Goal: Transaction & Acquisition: Purchase product/service

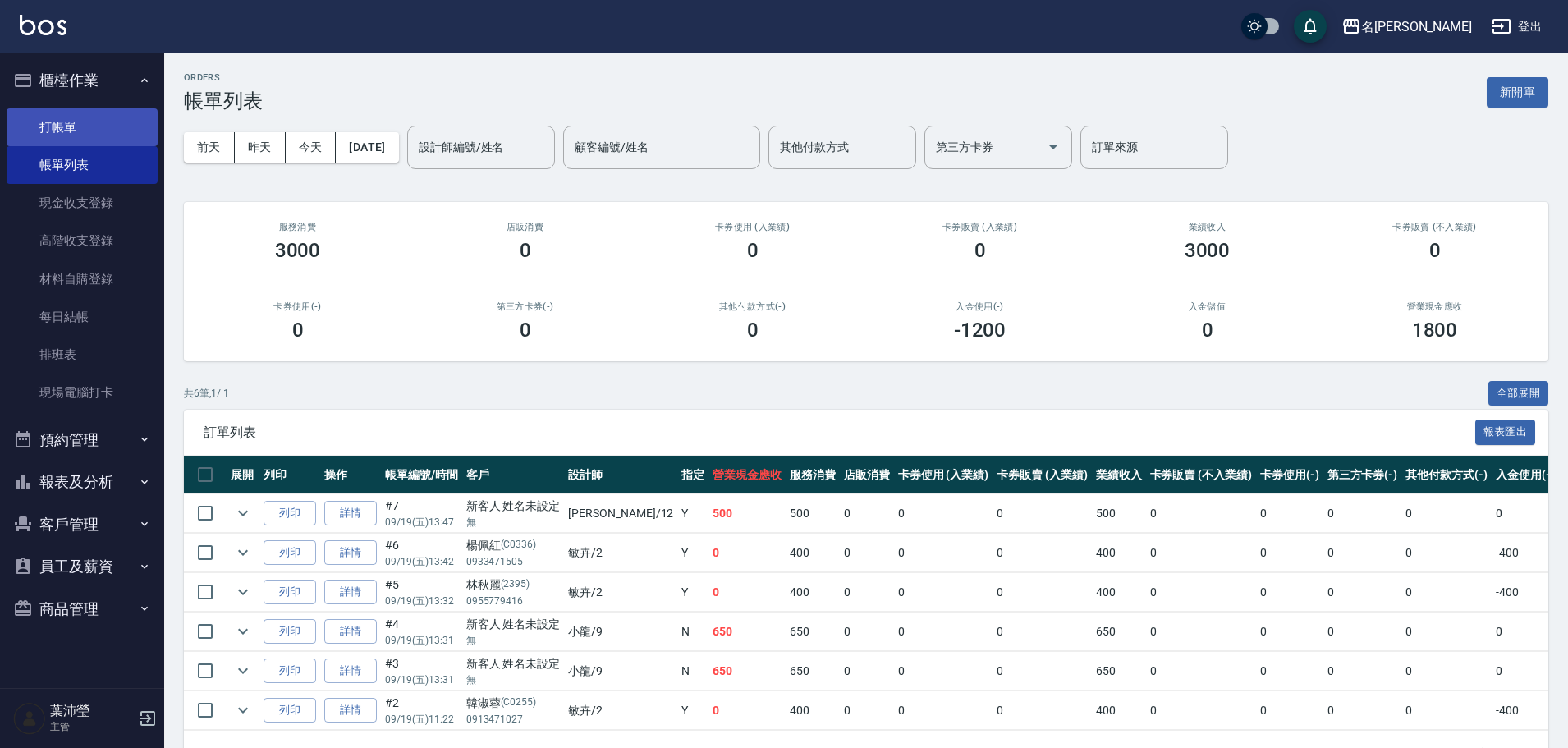
click at [71, 124] on link "打帳單" at bounding box center [82, 128] width 151 height 38
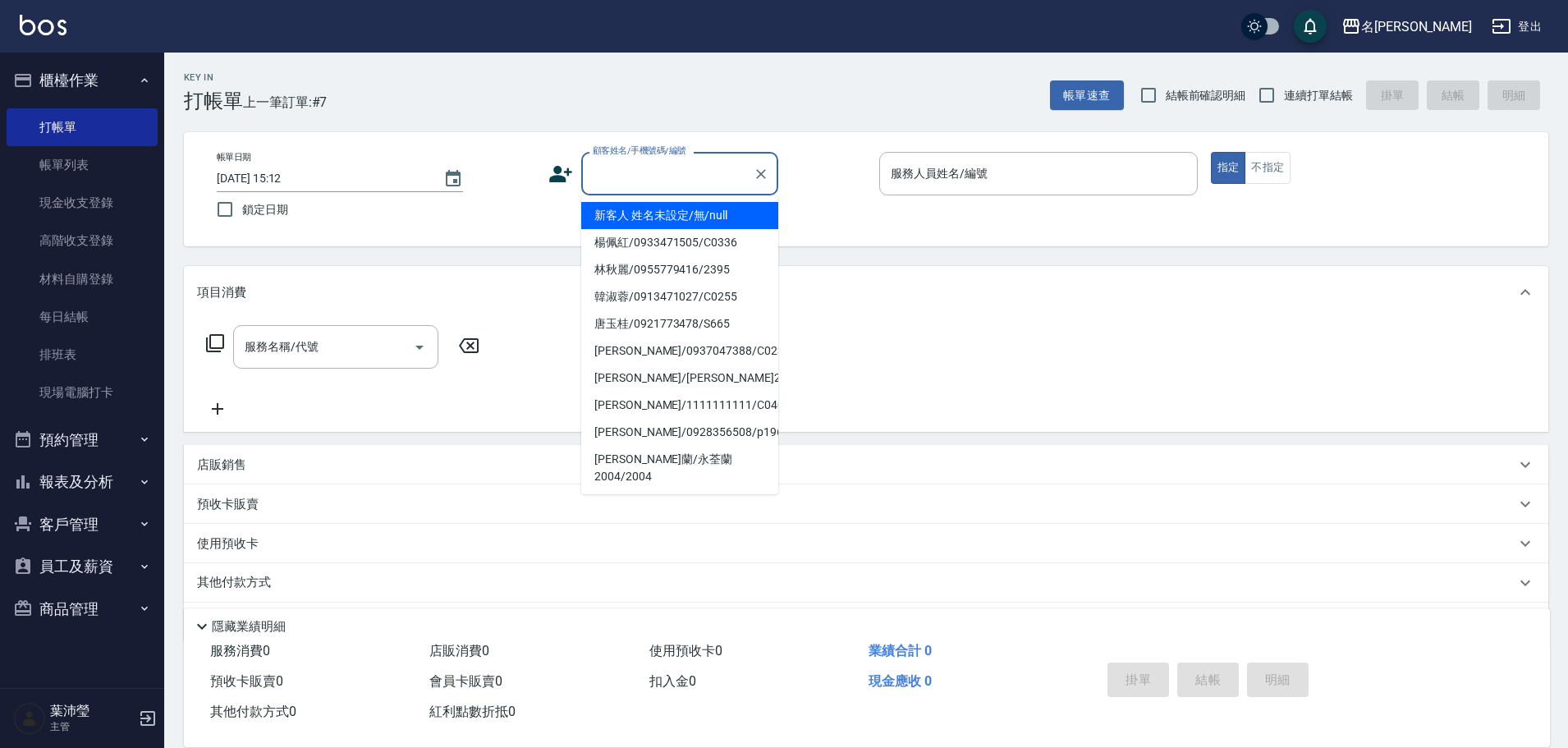
click at [641, 184] on input "顧客姓名/手機號碼/編號" at bounding box center [668, 173] width 158 height 29
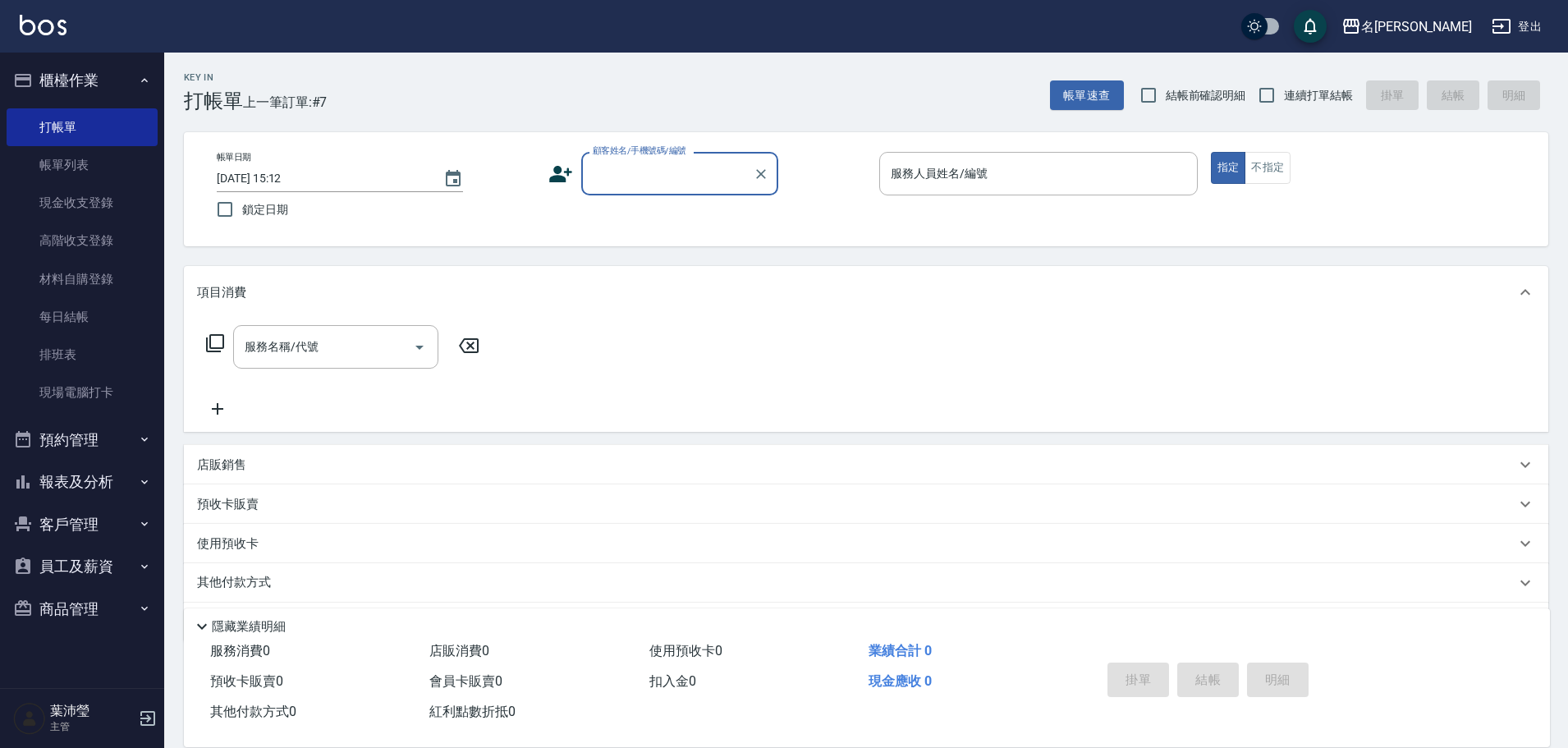
click at [640, 179] on input "顧客姓名/手機號碼/編號" at bounding box center [668, 173] width 158 height 29
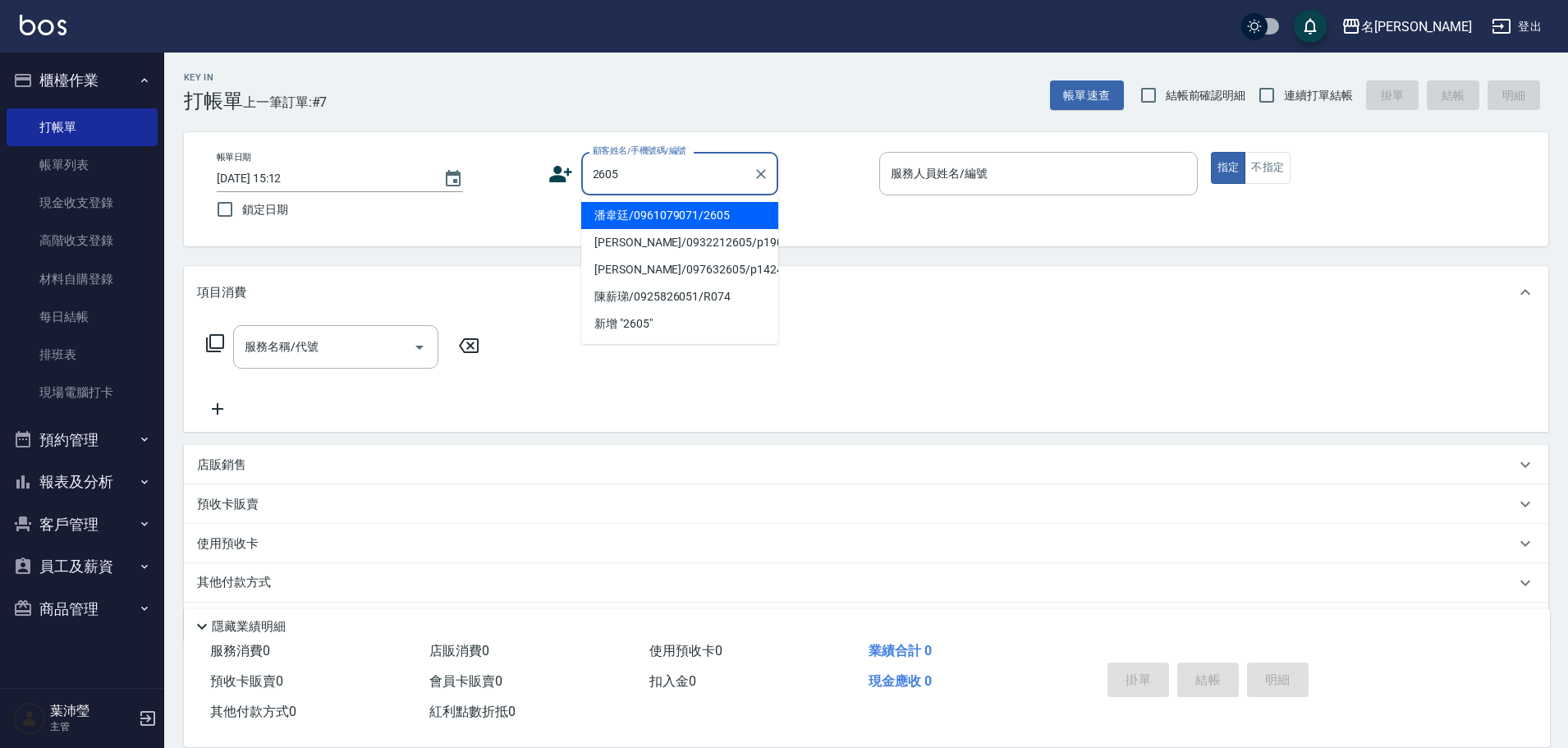
click at [655, 224] on li "潘韋廷/0961079071/2605" at bounding box center [680, 215] width 197 height 27
type input "潘韋廷/0961079071/2605"
type input "敏卉-2"
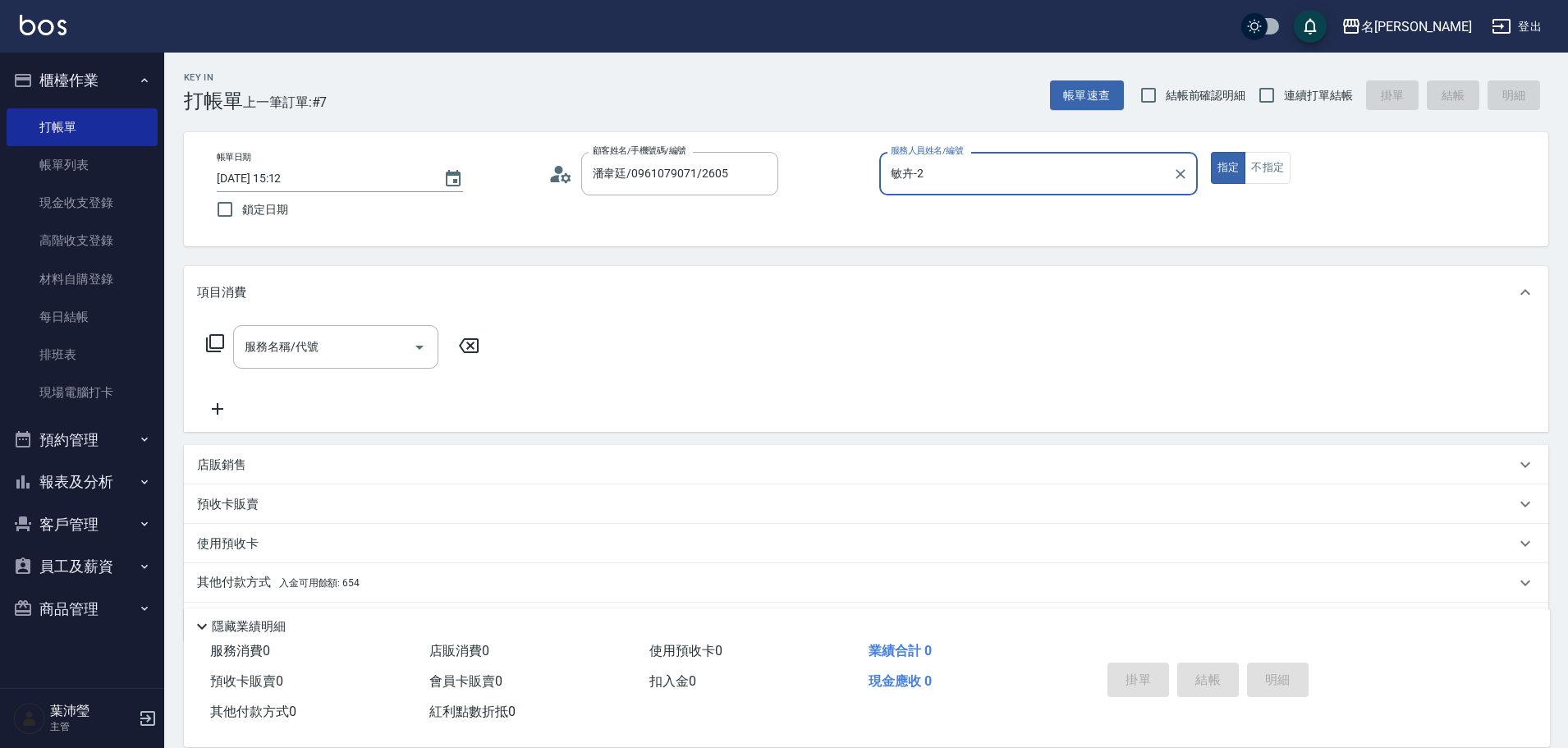
click at [218, 342] on icon at bounding box center [215, 343] width 20 height 20
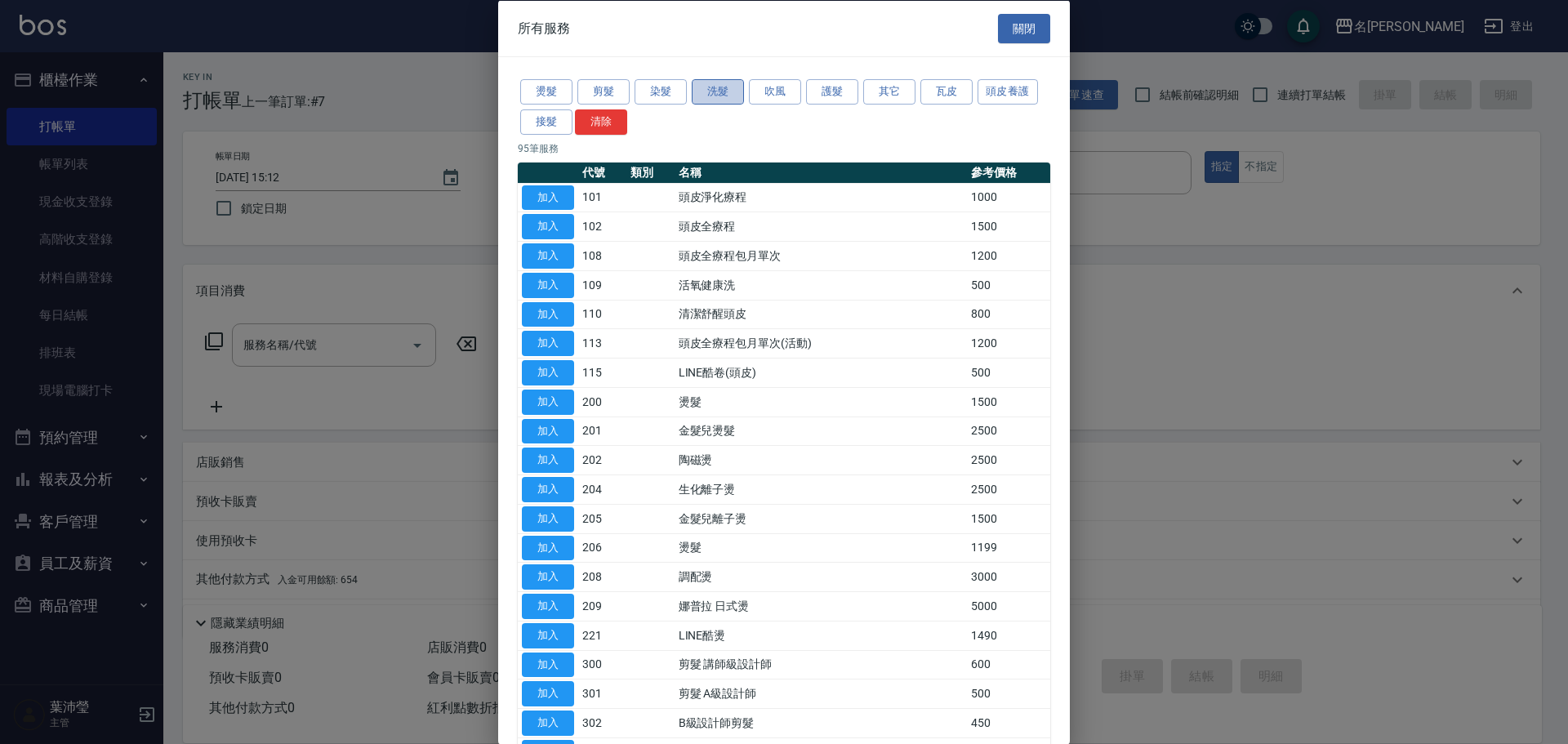
click at [707, 93] on button "洗髮" at bounding box center [717, 92] width 52 height 26
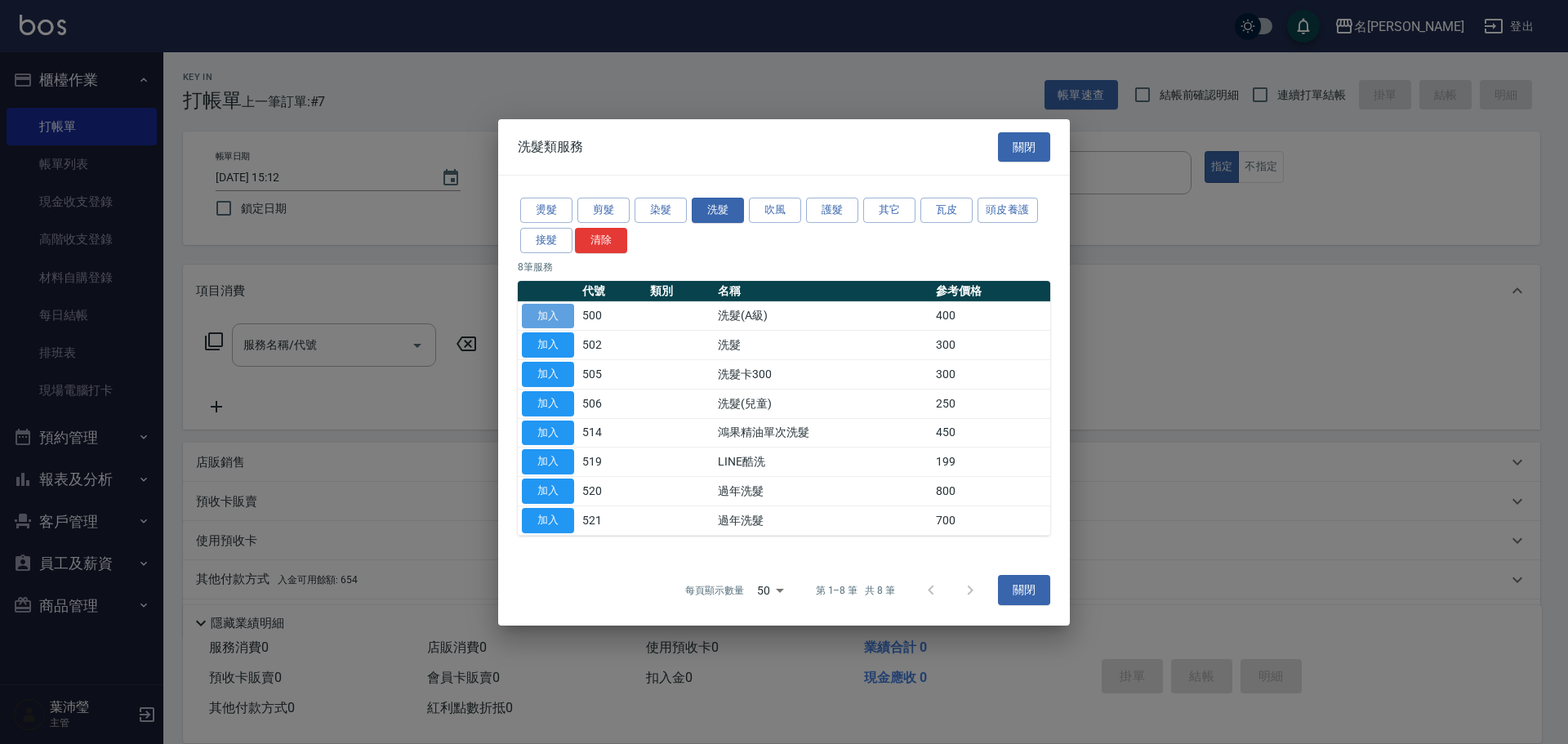
click at [560, 308] on button "加入" at bounding box center [547, 315] width 52 height 26
type input "洗髮(A級)(500)"
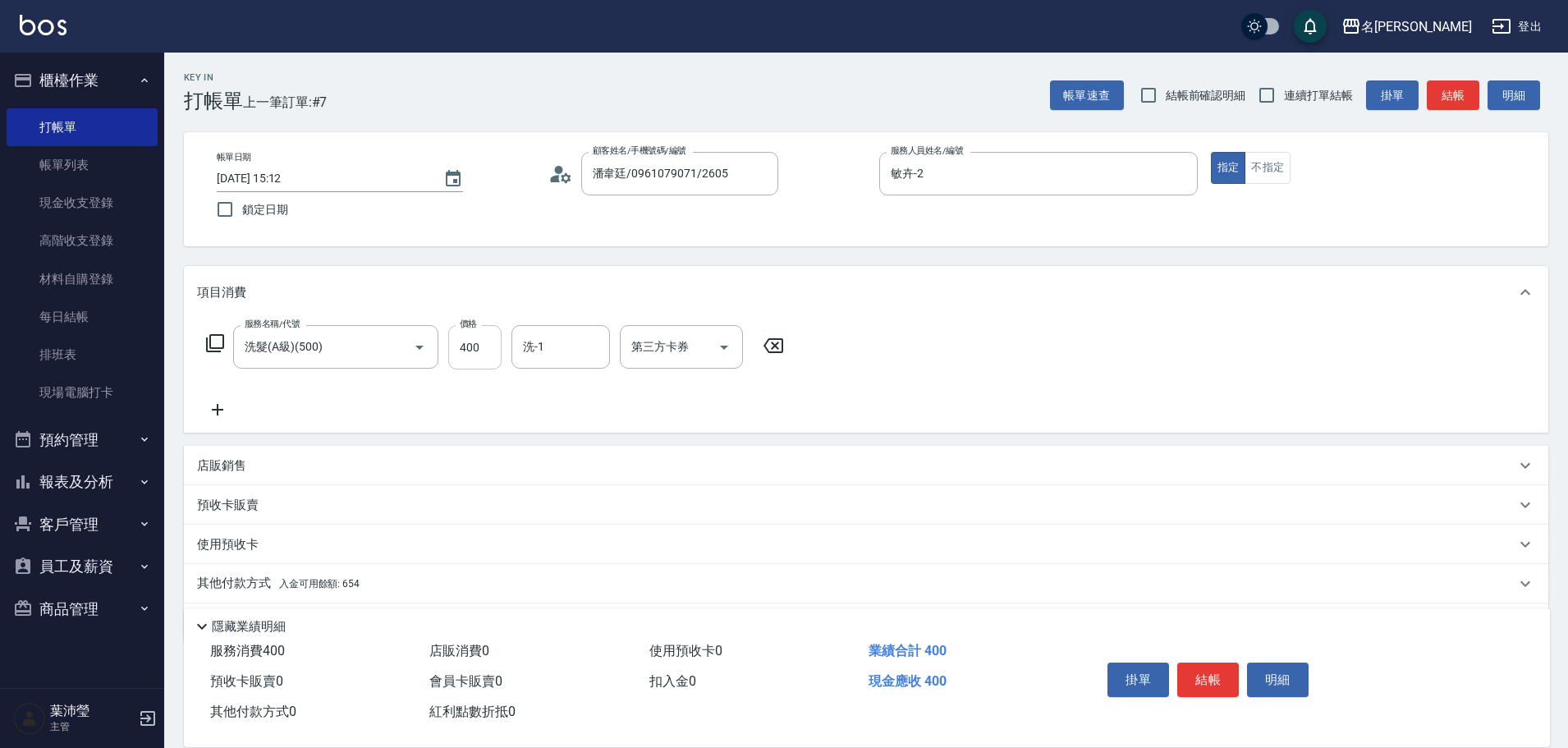
click at [486, 352] on input "400" at bounding box center [475, 347] width 53 height 44
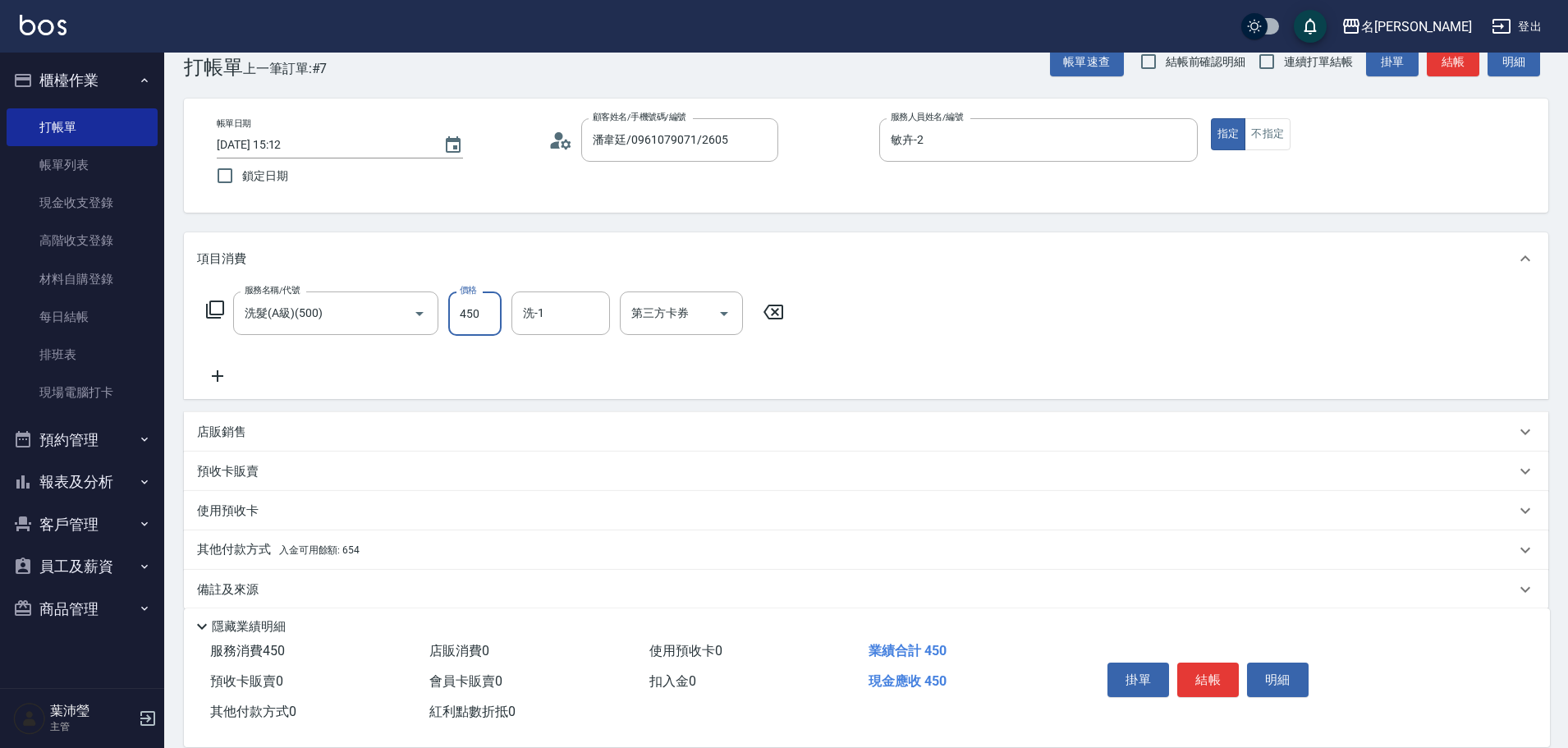
scroll to position [52, 0]
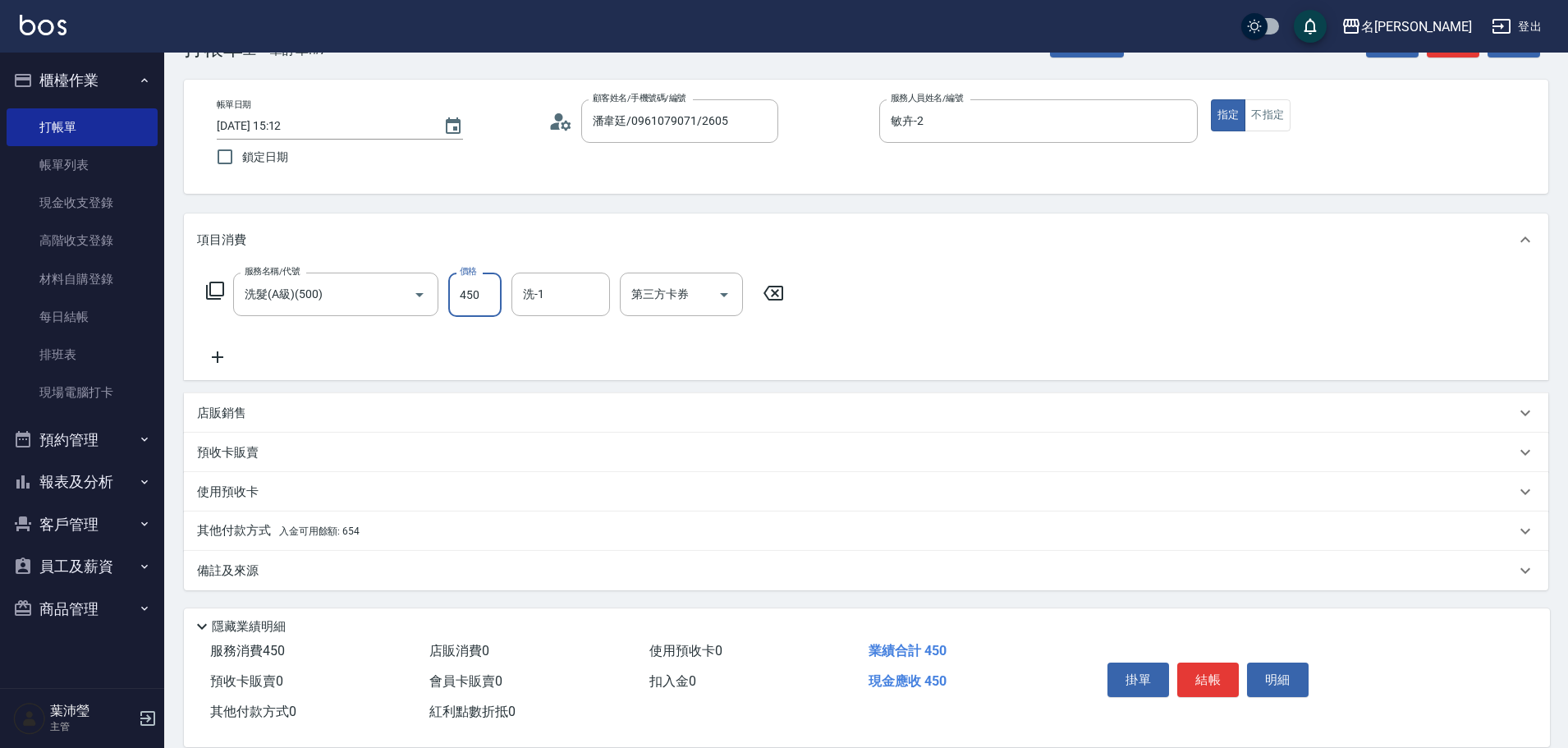
type input "450"
click at [234, 527] on p "其他付款方式 入金可用餘額: 654" at bounding box center [279, 531] width 163 height 18
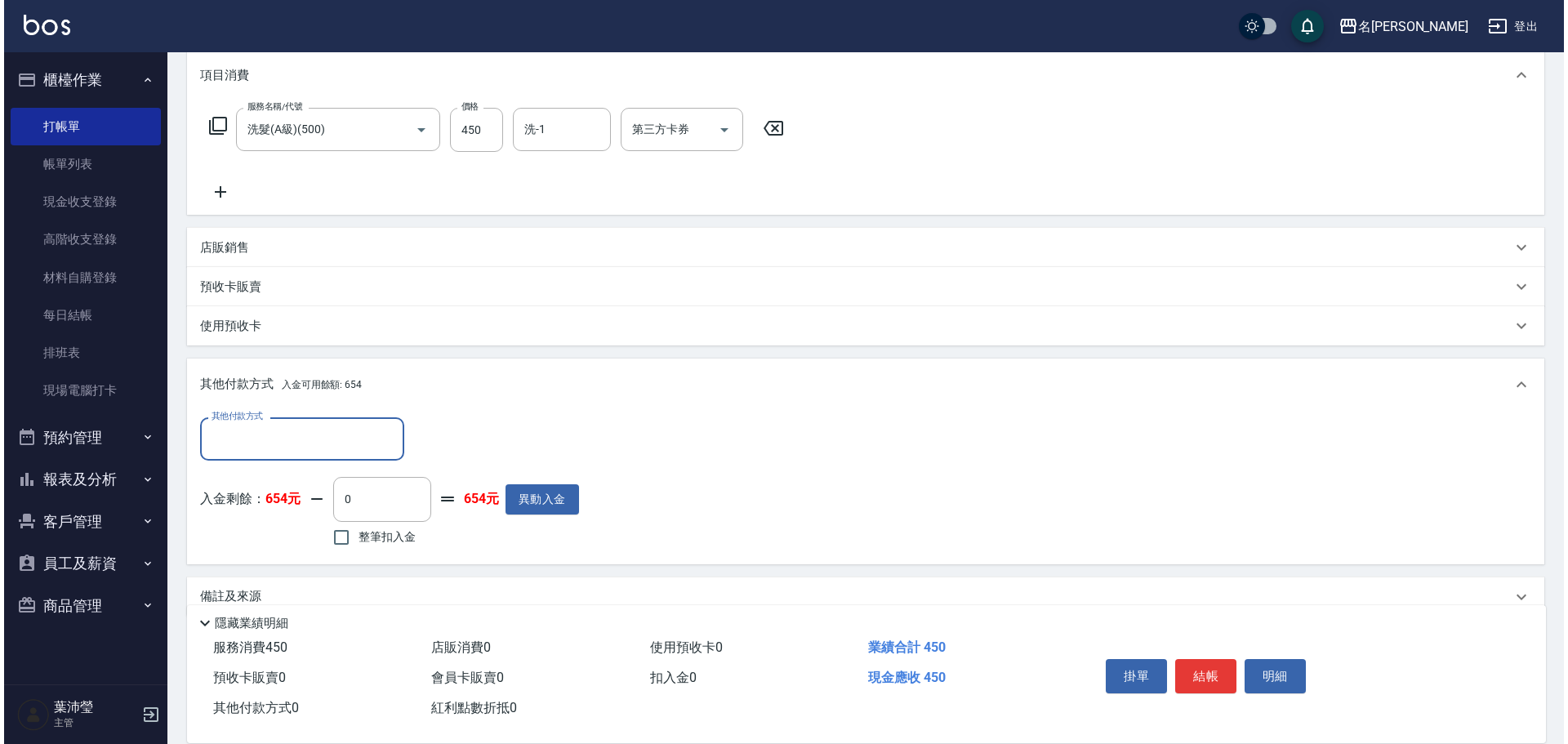
scroll to position [245, 0]
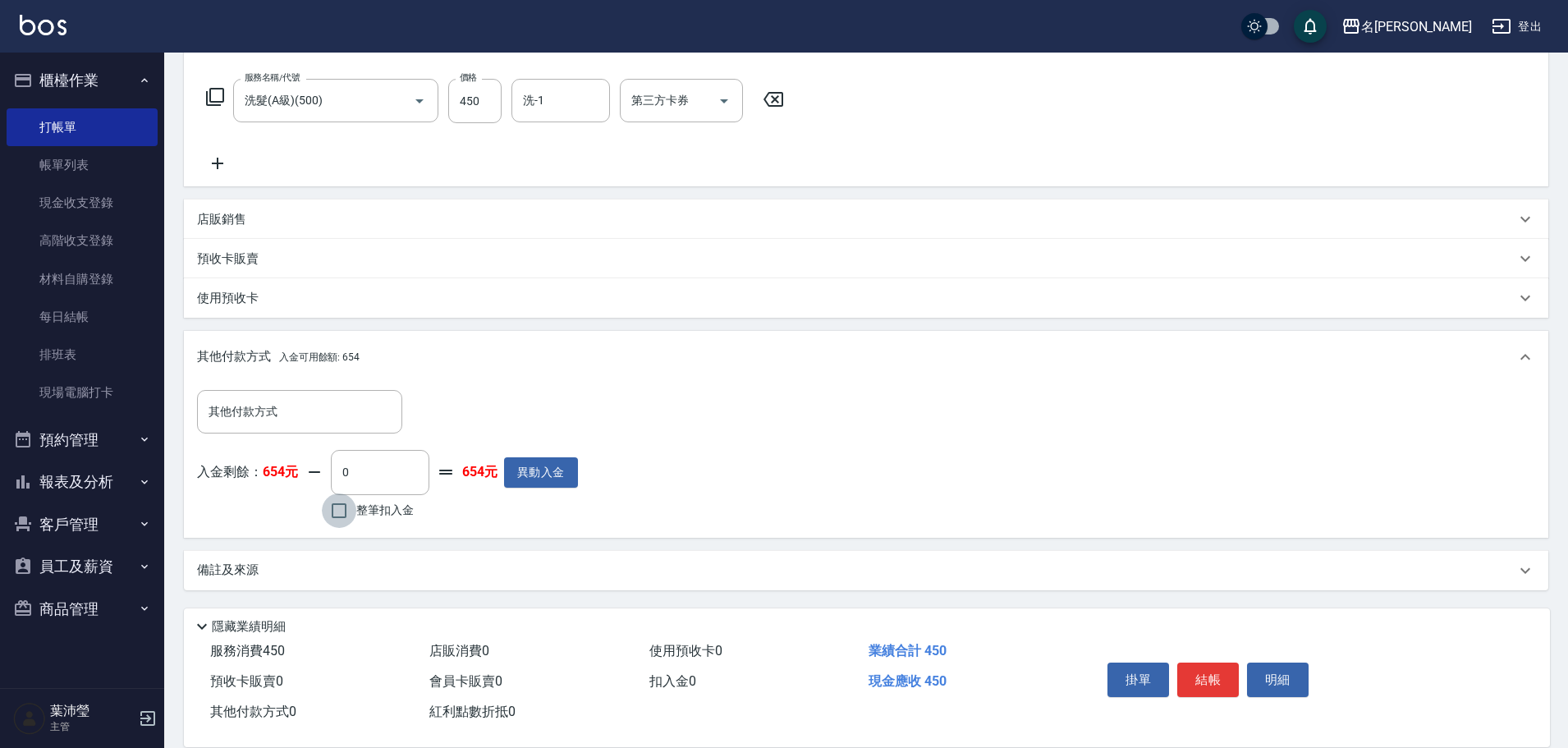
drag, startPoint x: 338, startPoint y: 511, endPoint x: 347, endPoint y: 511, distance: 9.0
click at [338, 511] on input "整筆扣入金" at bounding box center [339, 511] width 35 height 35
checkbox input "true"
type input "450"
click at [1260, 669] on button "明細" at bounding box center [1278, 680] width 61 height 35
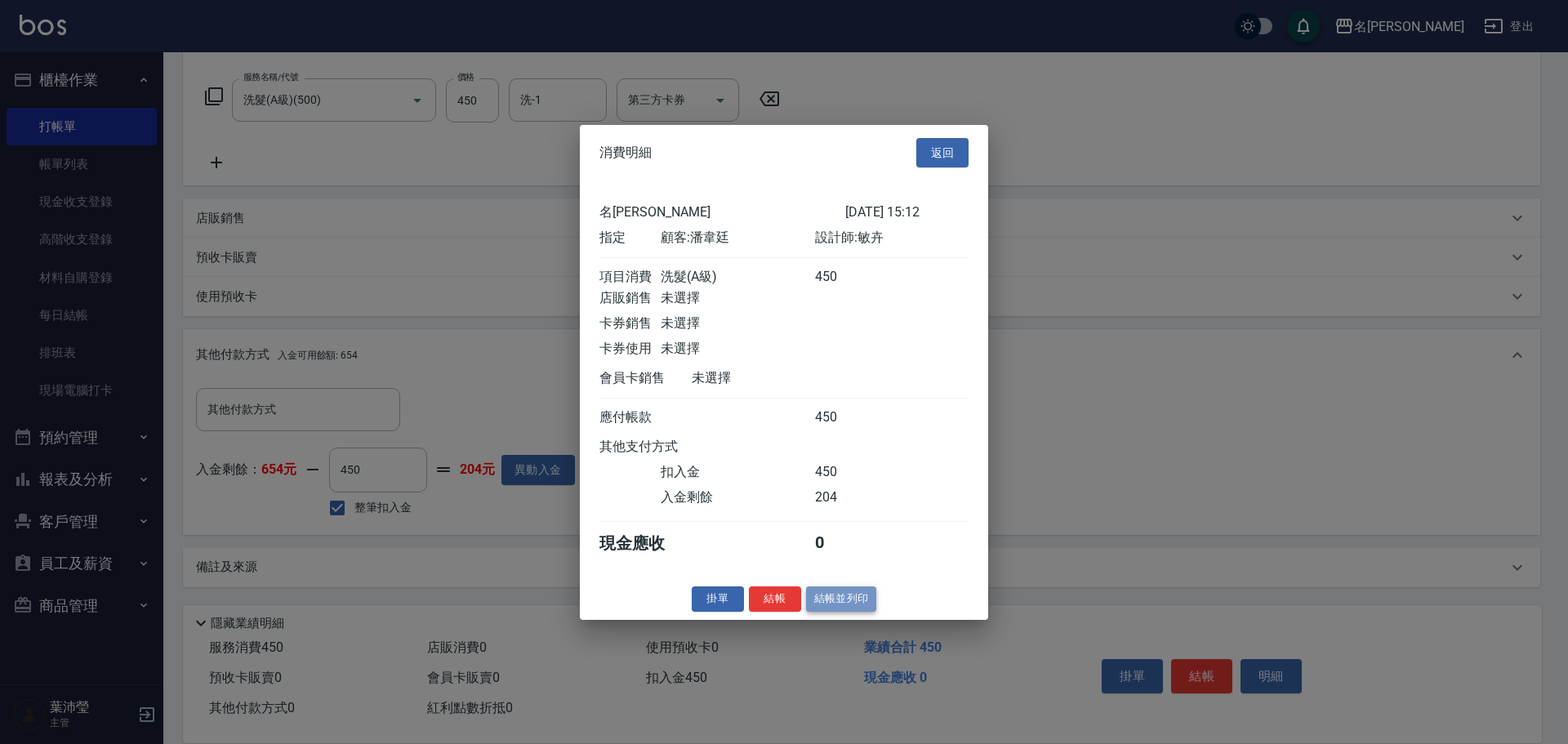
click at [822, 611] on button "結帳並列印" at bounding box center [842, 599] width 71 height 26
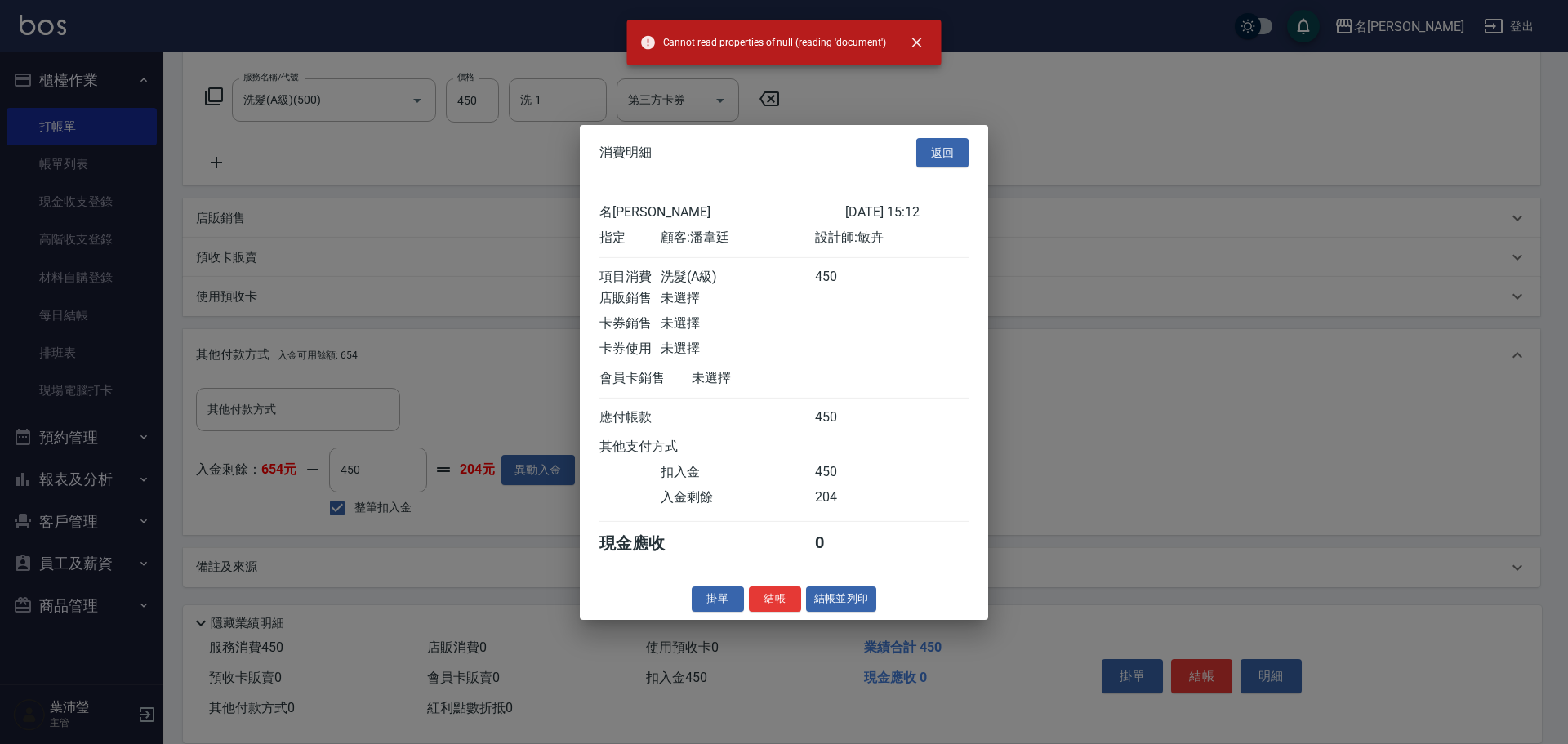
click at [1095, 485] on div at bounding box center [784, 372] width 1568 height 744
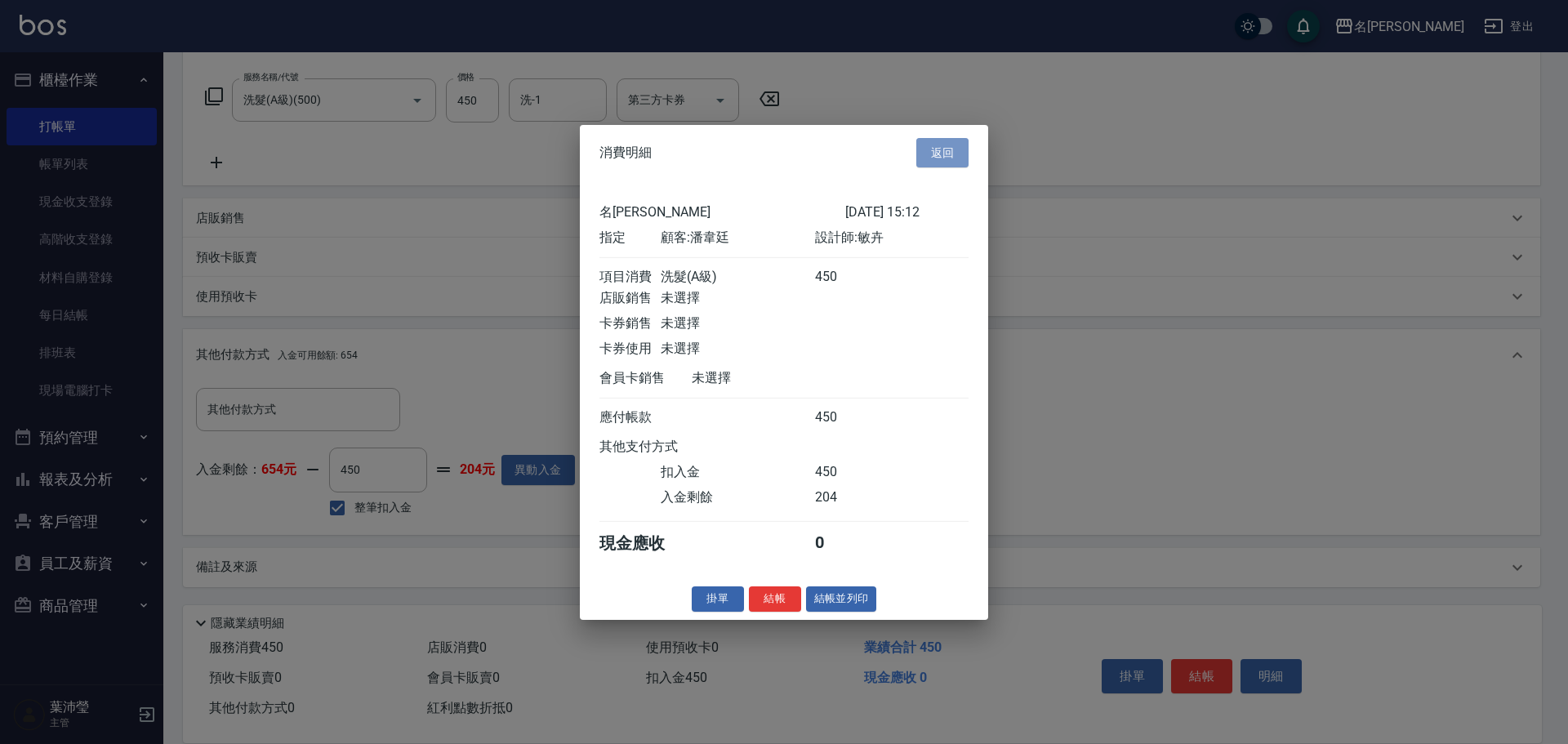
click at [928, 137] on button "返回" at bounding box center [942, 152] width 52 height 31
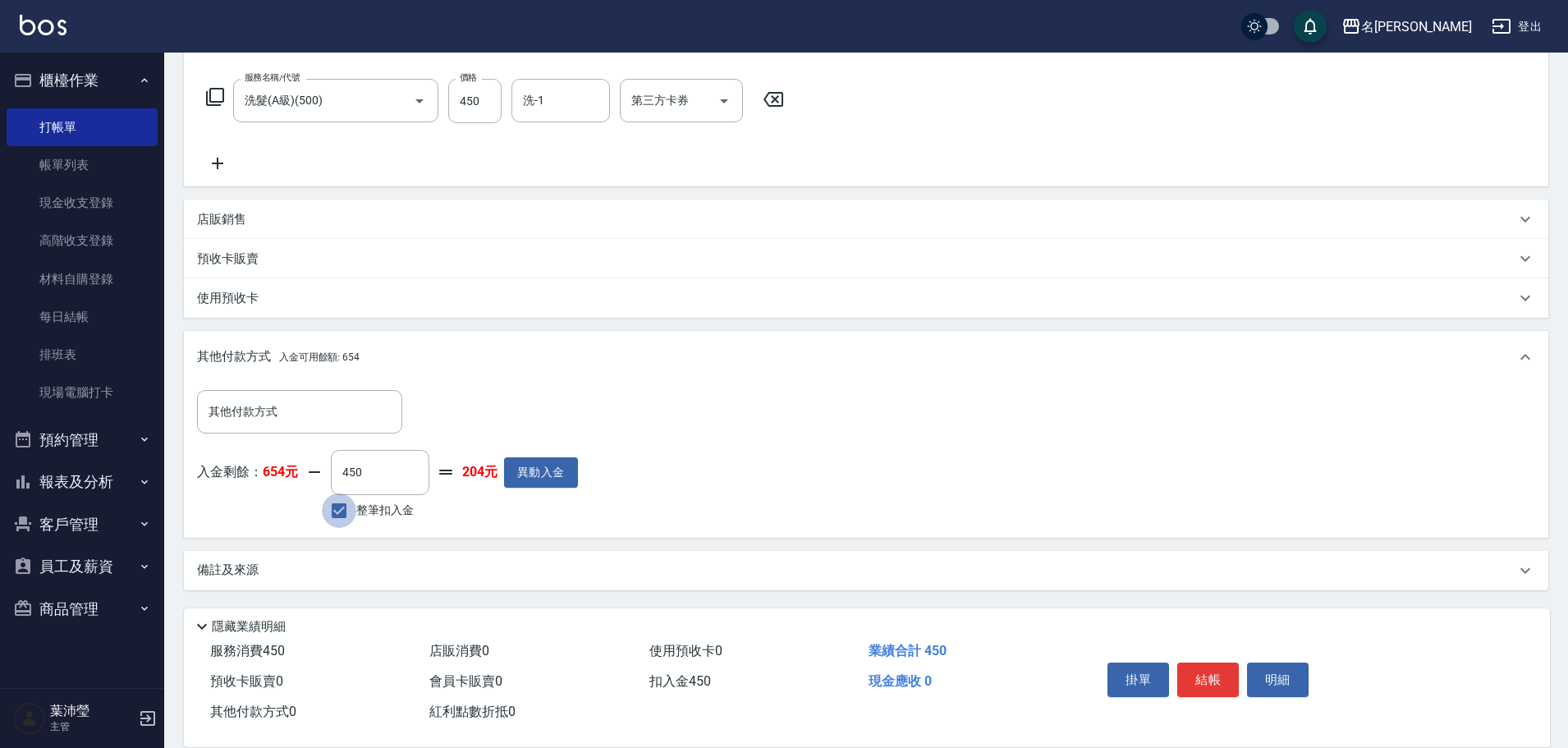
click at [336, 512] on input "整筆扣入金" at bounding box center [339, 511] width 35 height 35
checkbox input "false"
type input "0"
click at [343, 508] on input "整筆扣入金" at bounding box center [339, 511] width 35 height 35
checkbox input "true"
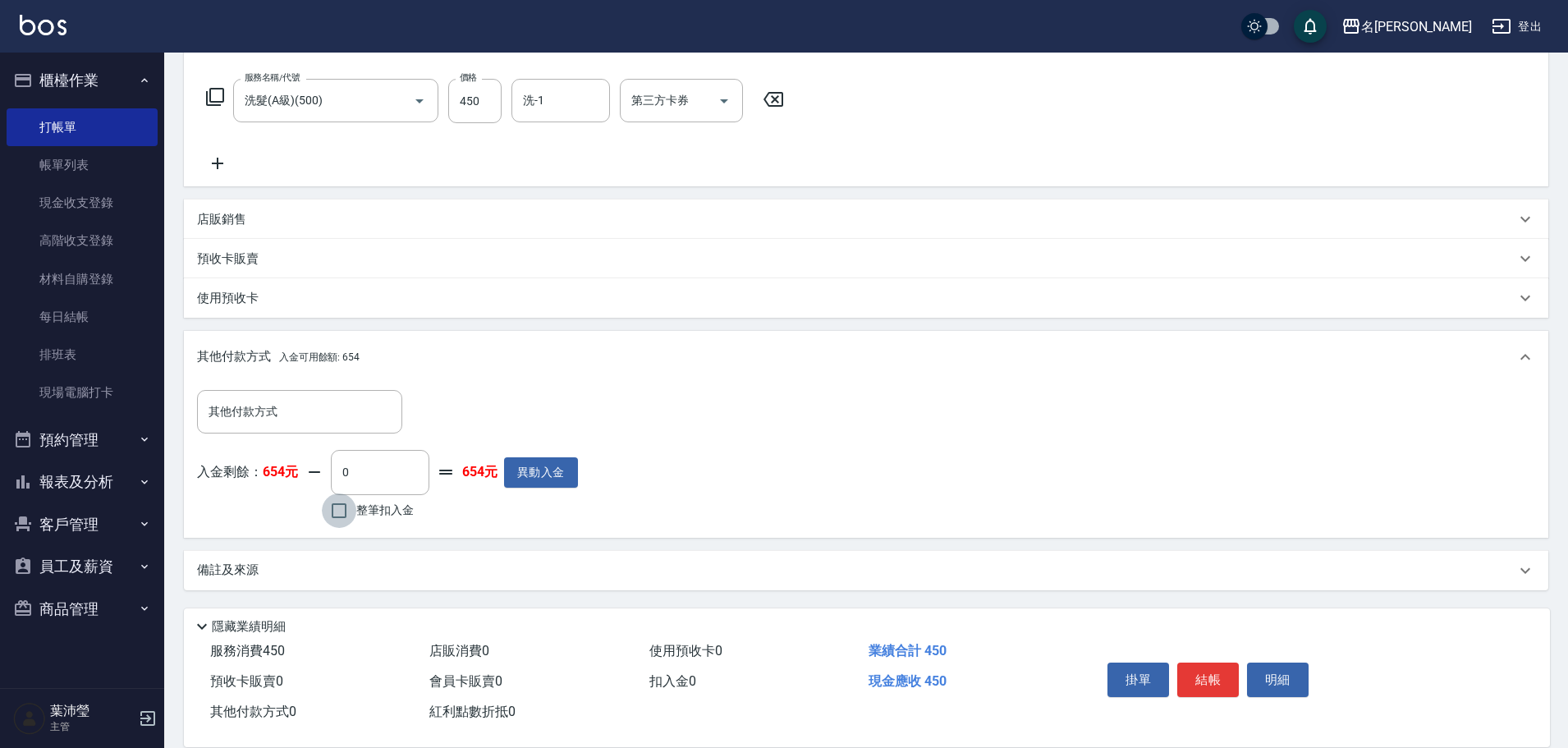
type input "450"
click at [1273, 673] on button "明細" at bounding box center [1278, 680] width 61 height 35
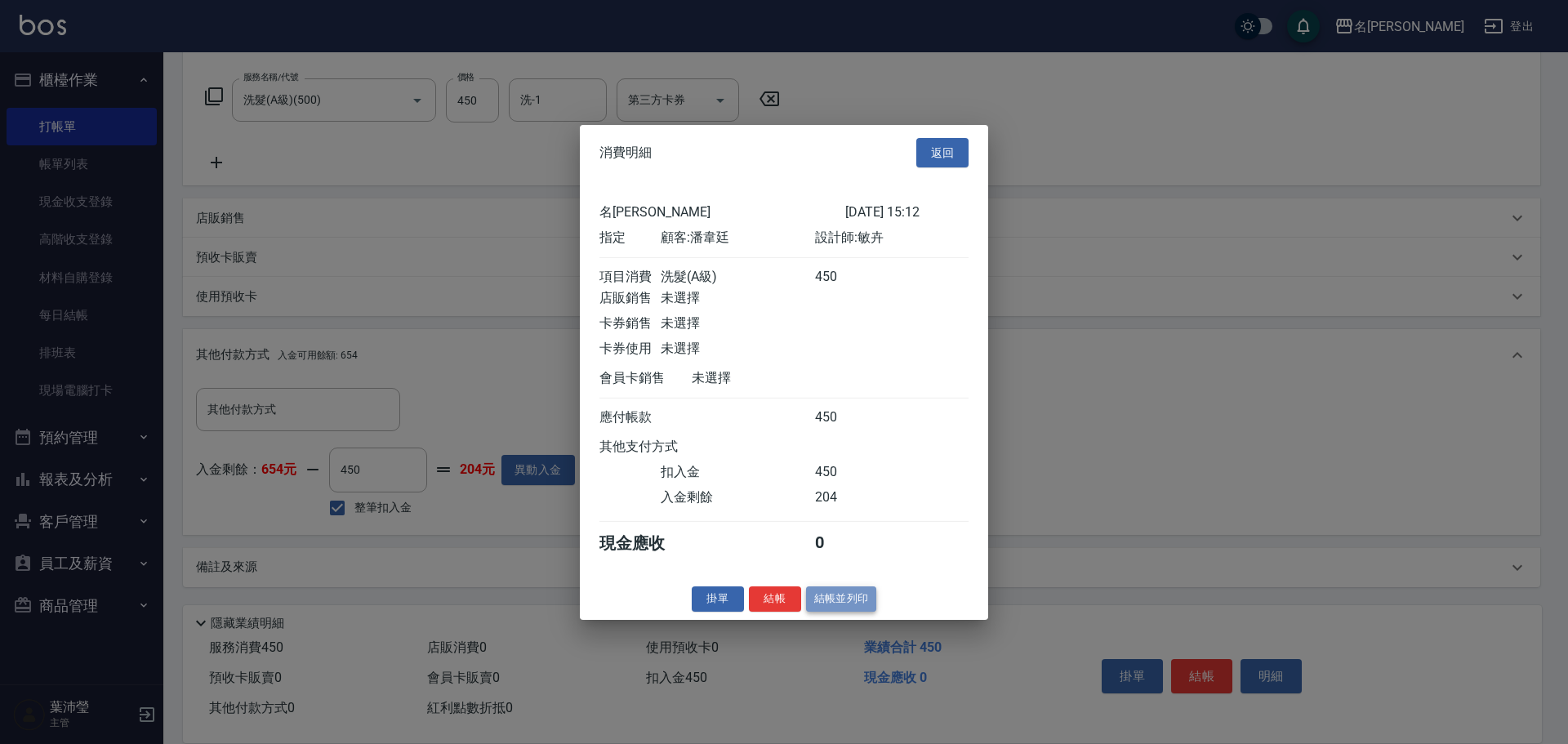
click at [832, 606] on button "結帳並列印" at bounding box center [842, 599] width 71 height 26
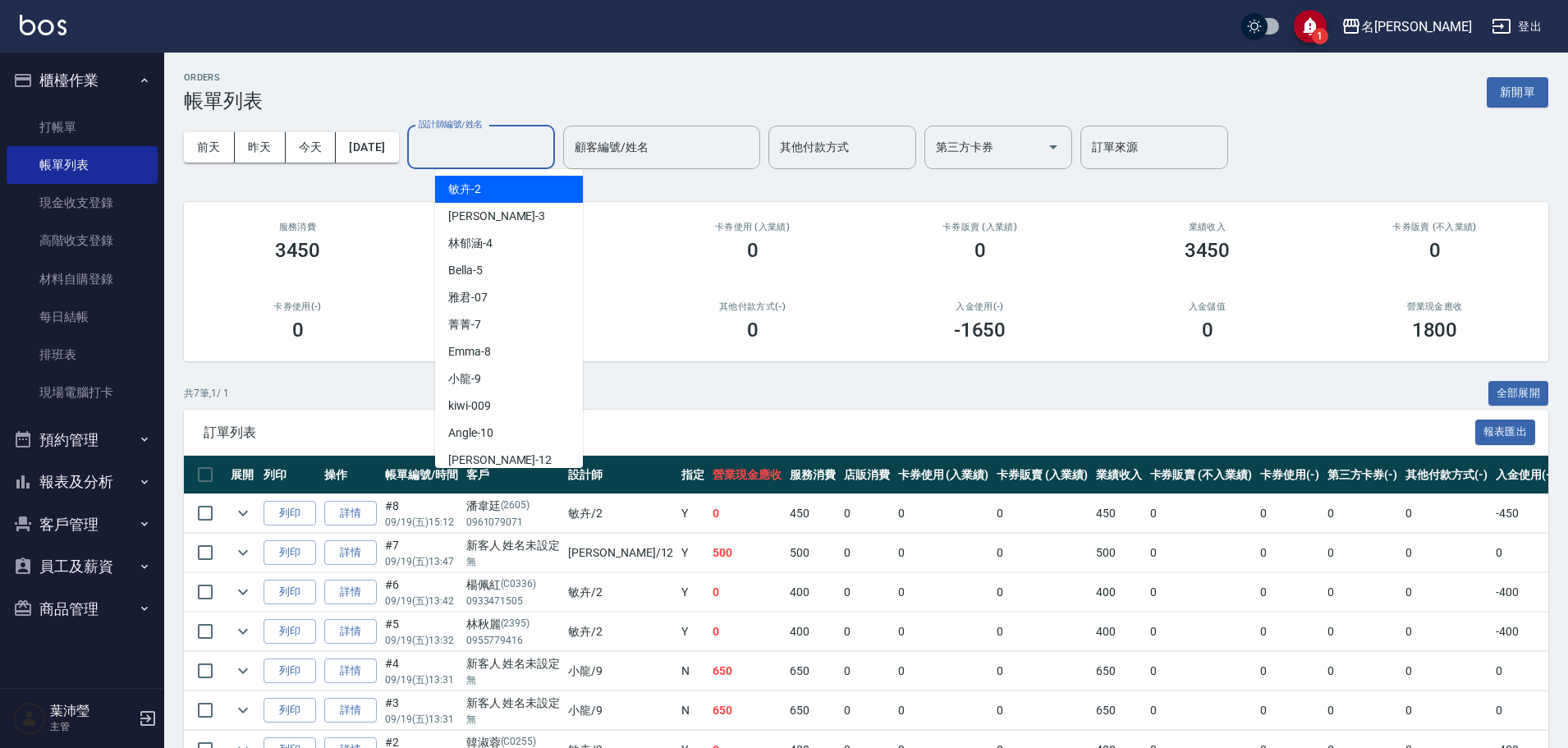
click at [482, 148] on input "設計師編號/姓名" at bounding box center [481, 147] width 133 height 29
click at [478, 181] on span "敏卉 -2" at bounding box center [465, 189] width 33 height 17
type input "敏卉-2"
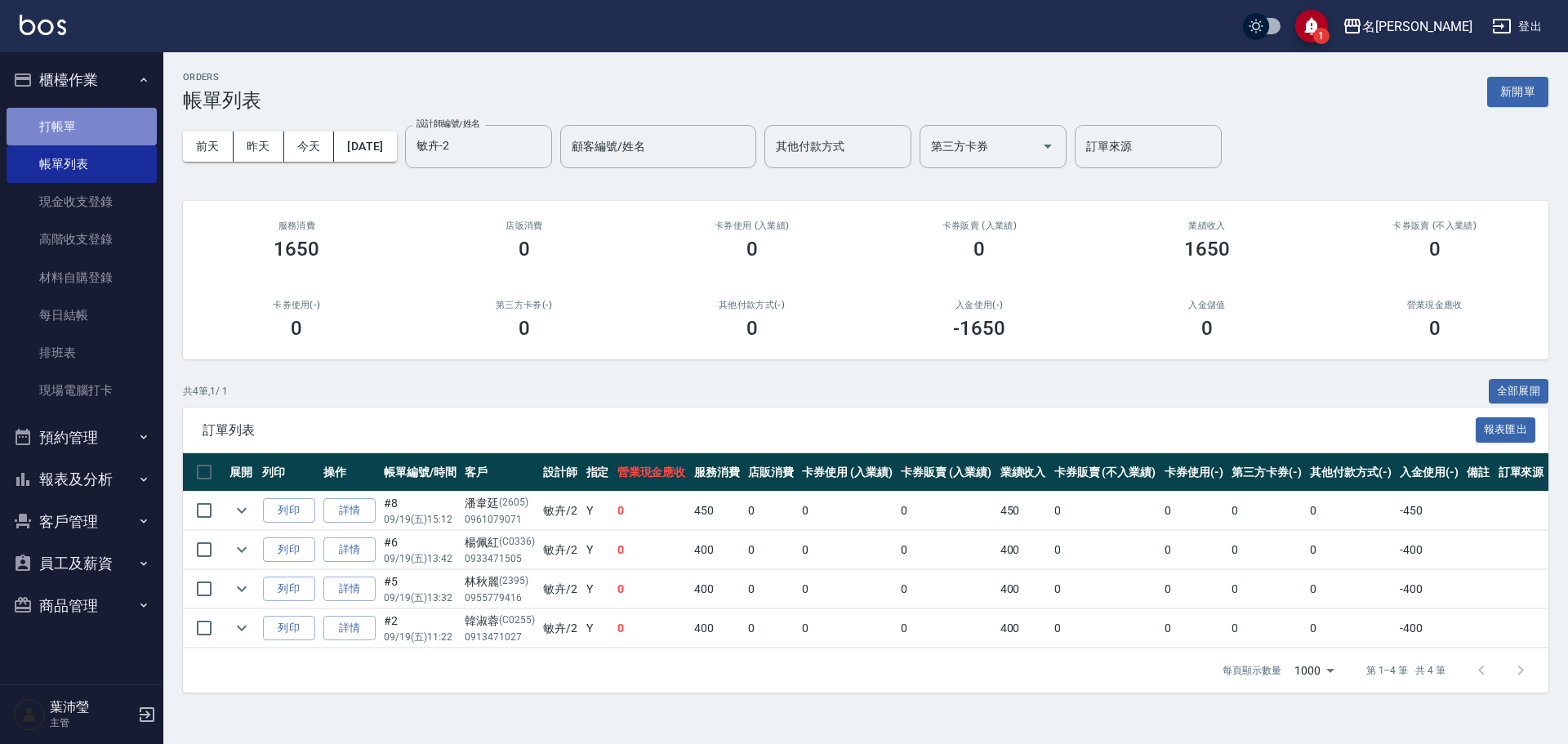
click at [52, 123] on link "打帳單" at bounding box center [82, 127] width 150 height 38
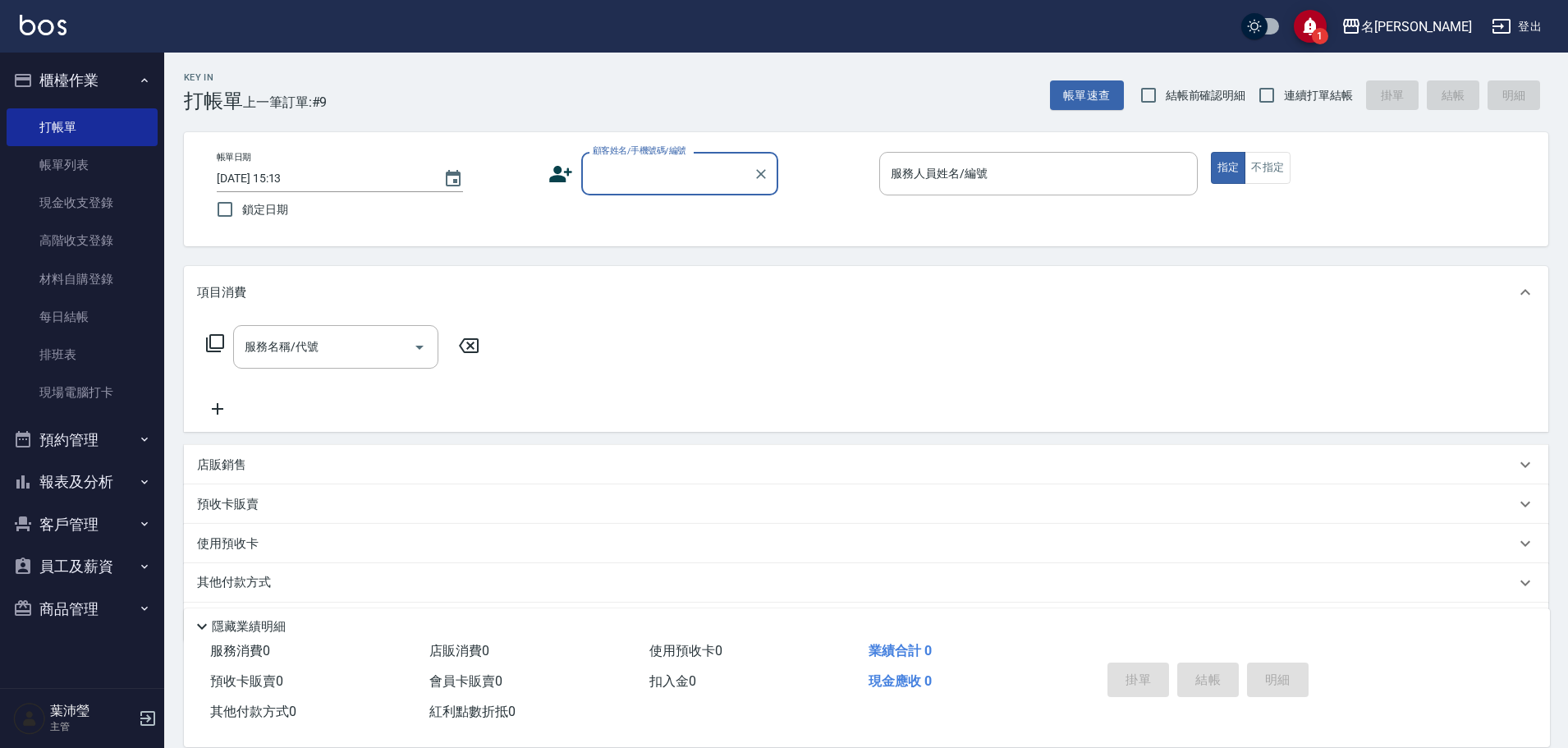
click at [617, 171] on input "顧客姓名/手機號碼/編號" at bounding box center [668, 173] width 158 height 29
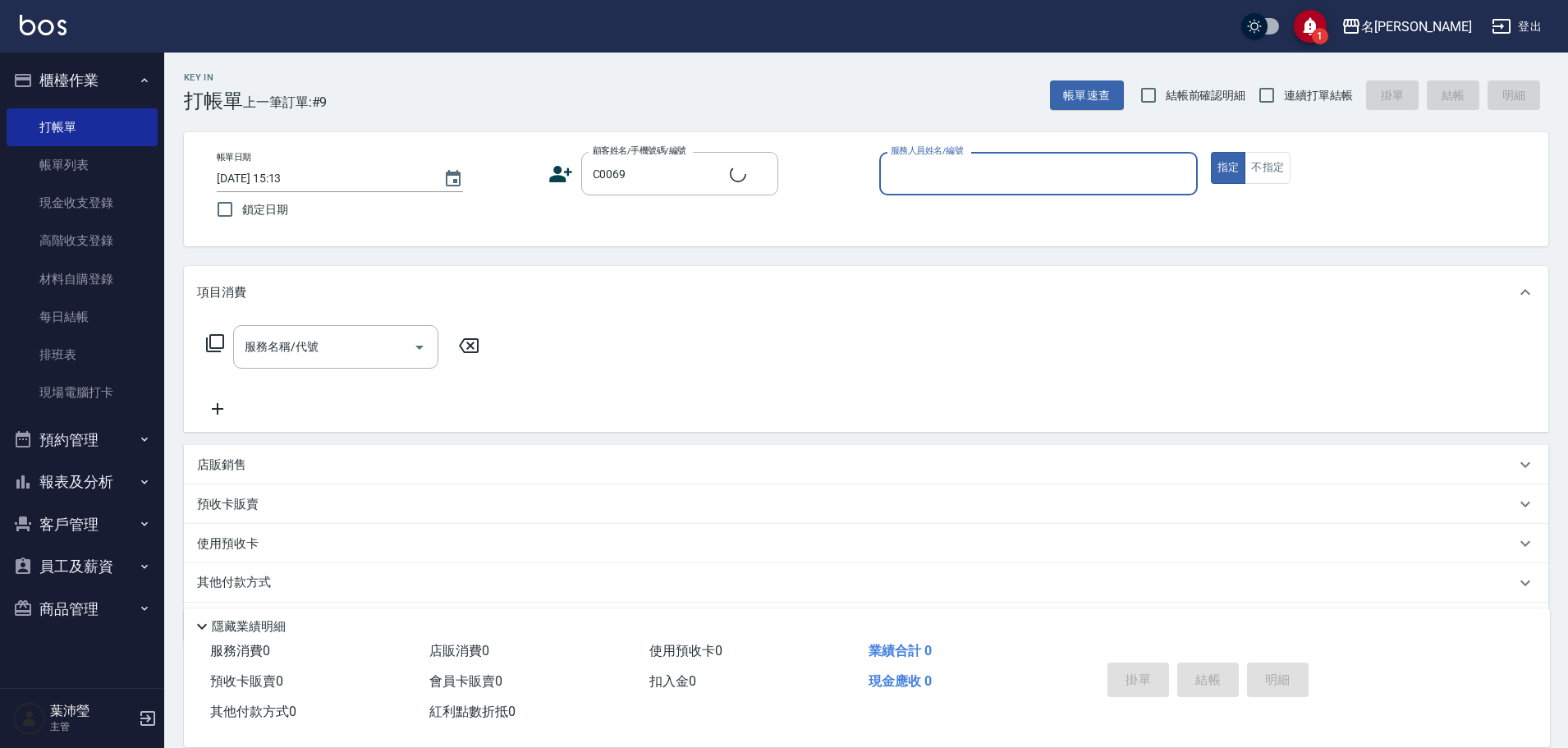
type input "[PERSON_NAME]/0937937729/C0069"
type input "Angle-10"
